Goal: Task Accomplishment & Management: Complete application form

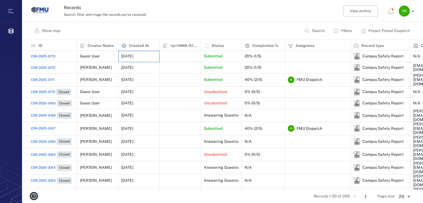
click at [133, 57] on p "[DATE]" at bounding box center [127, 56] width 12 height 6
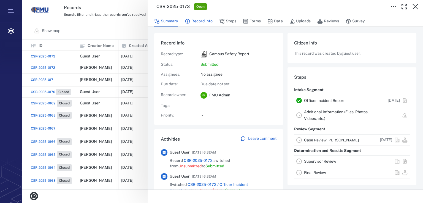
click at [194, 20] on button "Record info" at bounding box center [199, 21] width 28 height 10
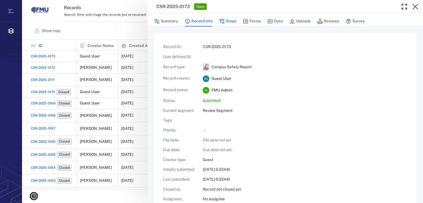
click at [226, 23] on button "Steps" at bounding box center [227, 21] width 17 height 10
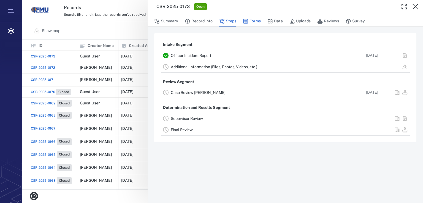
click at [245, 22] on icon "button" at bounding box center [246, 21] width 6 height 6
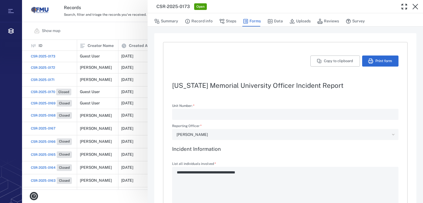
type textarea "*"
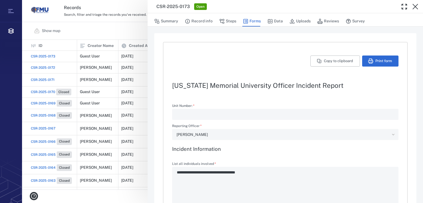
type textarea "*"
type input "**********"
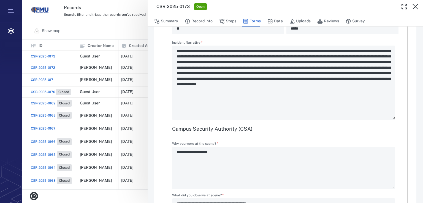
scroll to position [485, 0]
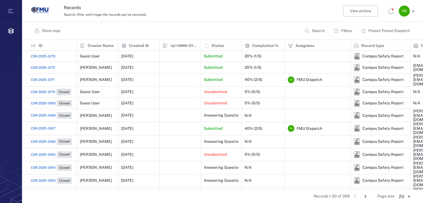
click at [52, 68] on span "CSR-2025-0172" at bounding box center [43, 67] width 24 height 5
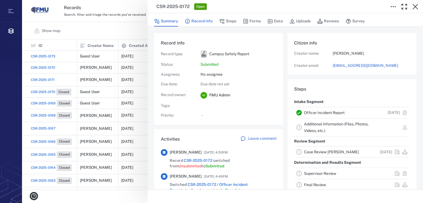
click at [201, 23] on button "Record info" at bounding box center [199, 21] width 28 height 10
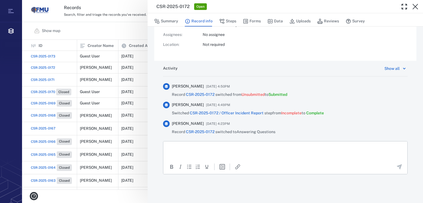
scroll to position [96, 0]
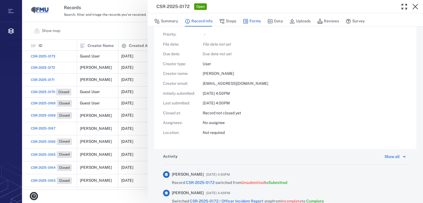
click at [251, 20] on button "Forms" at bounding box center [252, 21] width 18 height 10
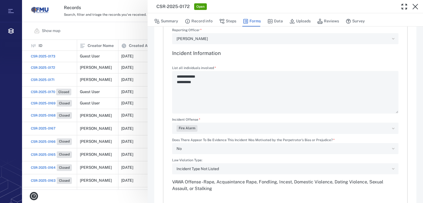
type textarea "*"
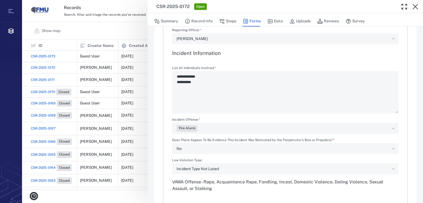
type textarea "*"
type input "**********"
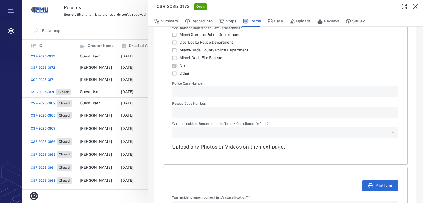
scroll to position [669, 0]
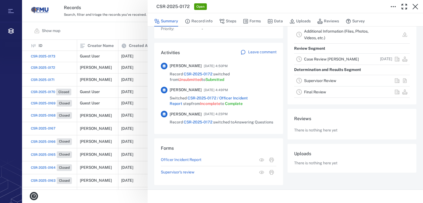
scroll to position [86, 0]
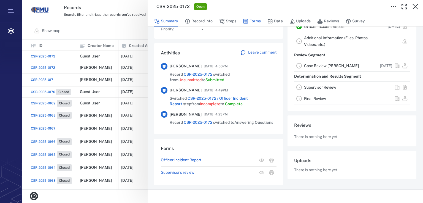
click at [249, 25] on button "Forms" at bounding box center [252, 21] width 18 height 10
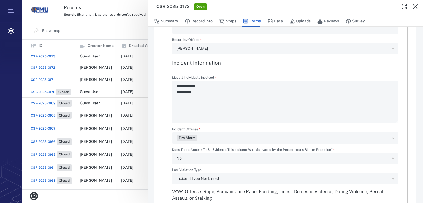
type textarea "*"
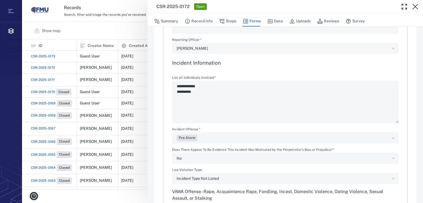
type textarea "*"
type input "**********"
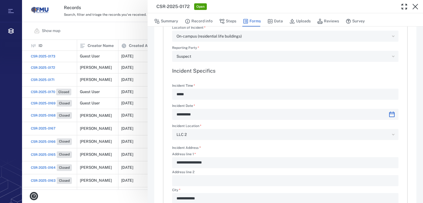
scroll to position [215, 0]
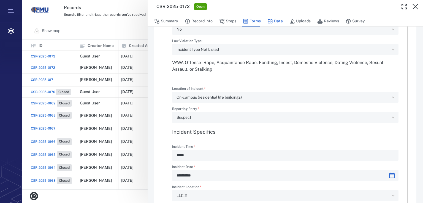
click at [276, 22] on button "Data" at bounding box center [275, 21] width 15 height 10
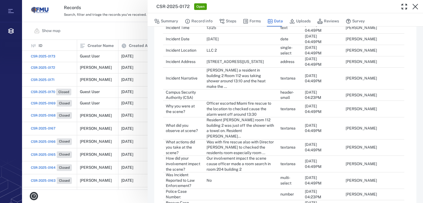
scroll to position [317, 0]
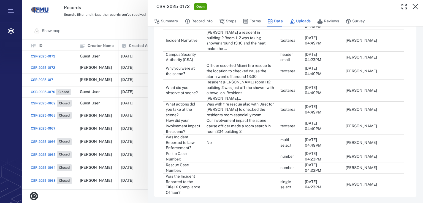
click at [292, 23] on icon "button" at bounding box center [293, 21] width 6 height 6
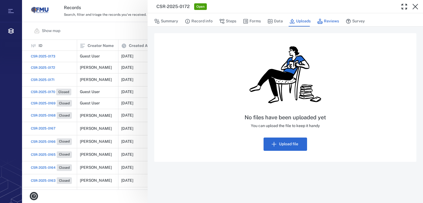
click at [334, 18] on button "Reviews" at bounding box center [329, 21] width 22 height 10
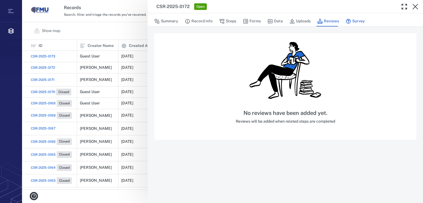
click at [352, 22] on button "Survey" at bounding box center [355, 21] width 19 height 10
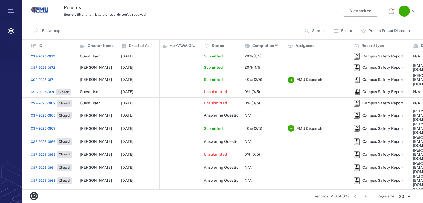
click at [105, 56] on div "Guest User" at bounding box center [98, 56] width 36 height 11
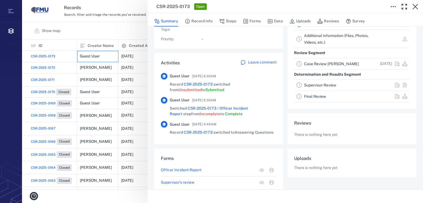
scroll to position [86, 0]
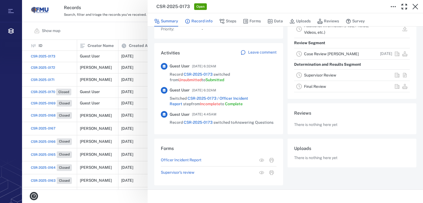
click at [206, 19] on button "Record info" at bounding box center [199, 21] width 28 height 10
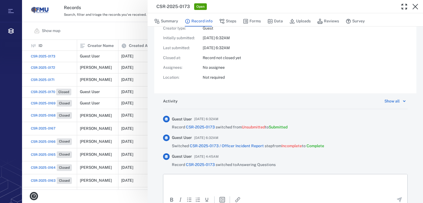
scroll to position [164, 0]
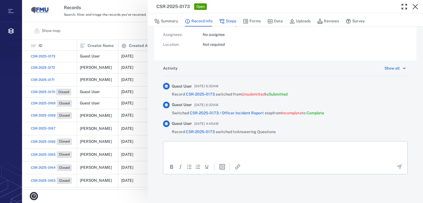
click at [221, 23] on icon "button" at bounding box center [222, 21] width 6 height 6
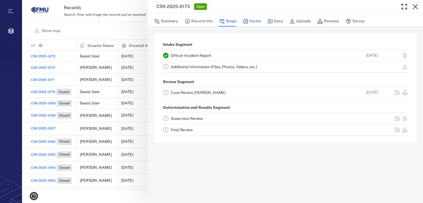
click at [249, 24] on button "Forms" at bounding box center [252, 21] width 18 height 10
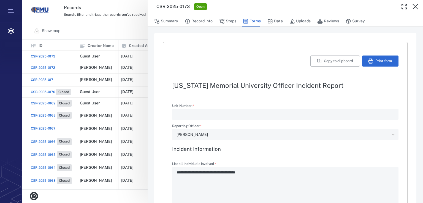
type textarea "*"
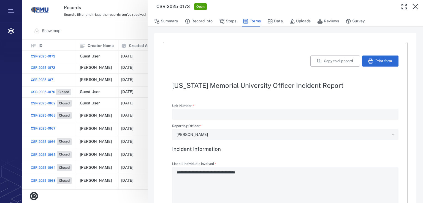
type textarea "*"
type input "**********"
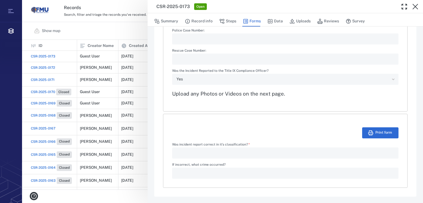
scroll to position [657, 0]
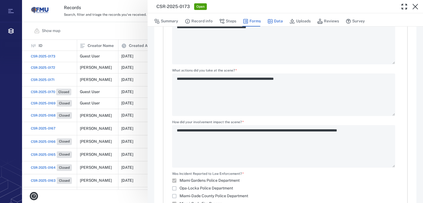
click at [273, 23] on button "Data" at bounding box center [275, 21] width 15 height 10
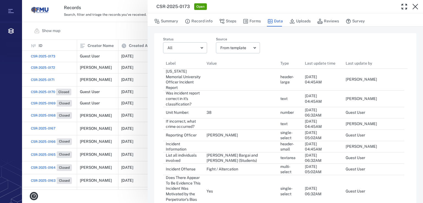
scroll to position [445, 238]
click at [297, 23] on button "Uploads" at bounding box center [300, 21] width 21 height 10
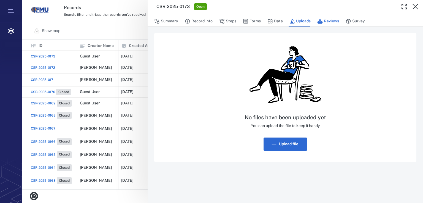
click at [329, 20] on button "Reviews" at bounding box center [329, 21] width 22 height 10
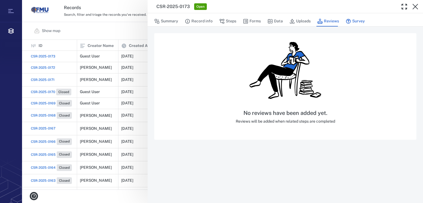
click at [356, 22] on button "Survey" at bounding box center [355, 21] width 19 height 10
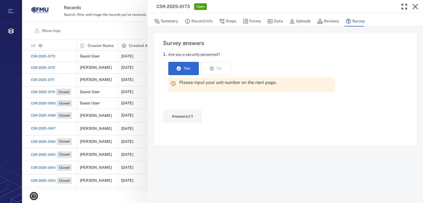
click at [39, 78] on div "CSR-2025-0173 Open Summary Record info Steps Forms Data Uploads Reviews Survey …" at bounding box center [222, 101] width 401 height 203
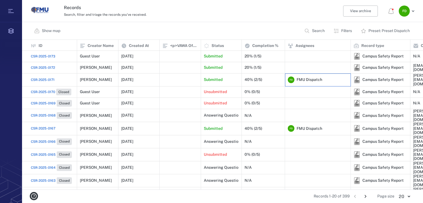
click at [294, 79] on div "F D" at bounding box center [291, 79] width 7 height 7
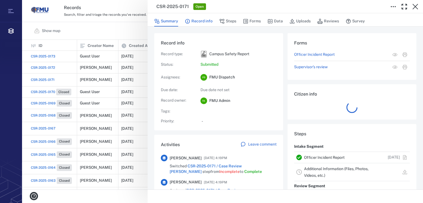
click at [191, 22] on button "Record info" at bounding box center [199, 21] width 28 height 10
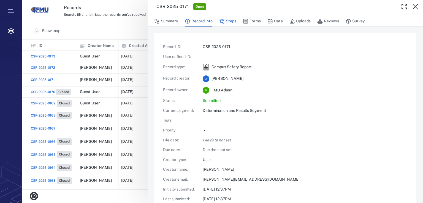
click at [233, 21] on button "Steps" at bounding box center [227, 21] width 17 height 10
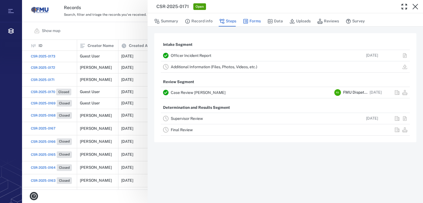
click at [258, 18] on button "Forms" at bounding box center [252, 21] width 18 height 10
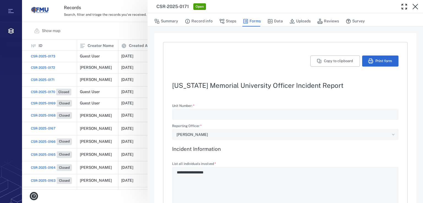
type textarea "*"
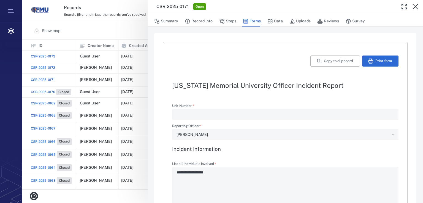
type textarea "*"
type input "**********"
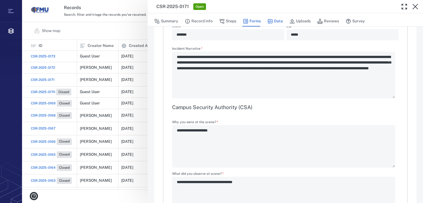
scroll to position [361, 0]
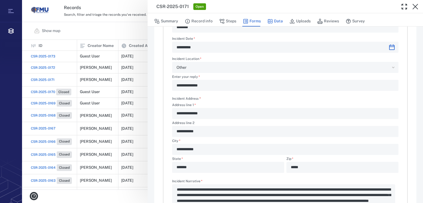
click at [270, 21] on icon "button" at bounding box center [270, 21] width 5 height 4
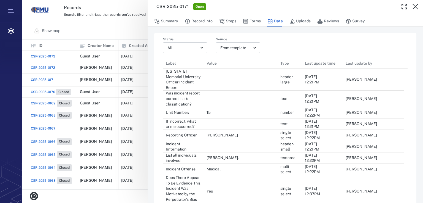
scroll to position [445, 238]
click at [302, 21] on button "Uploads" at bounding box center [300, 21] width 21 height 10
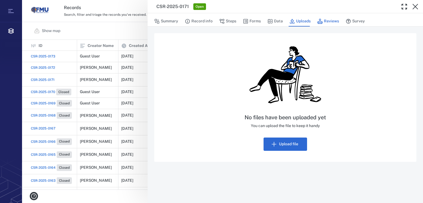
click at [330, 20] on button "Reviews" at bounding box center [329, 21] width 22 height 10
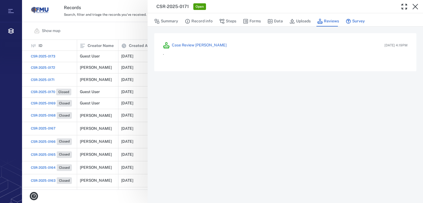
click at [348, 21] on icon "button" at bounding box center [349, 21] width 6 height 6
